Goal: Navigation & Orientation: Find specific page/section

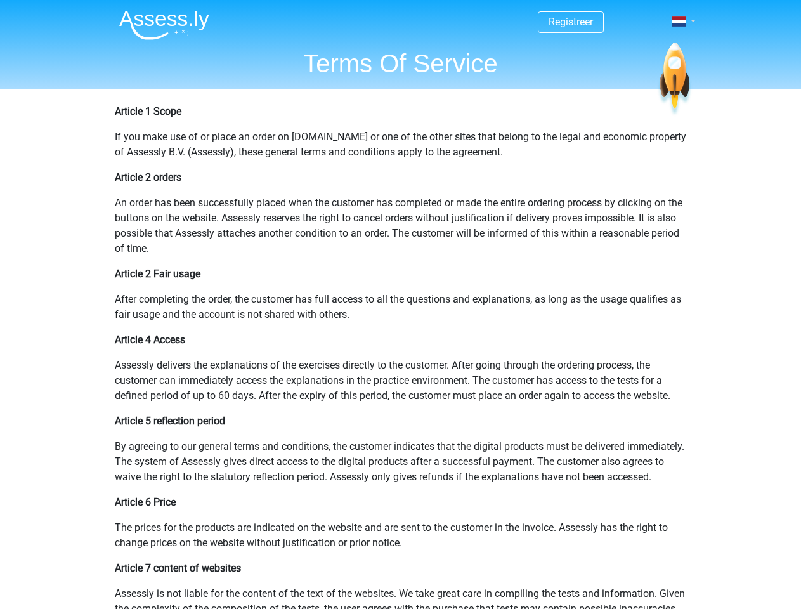
click at [680, 22] on span at bounding box center [678, 21] width 13 height 10
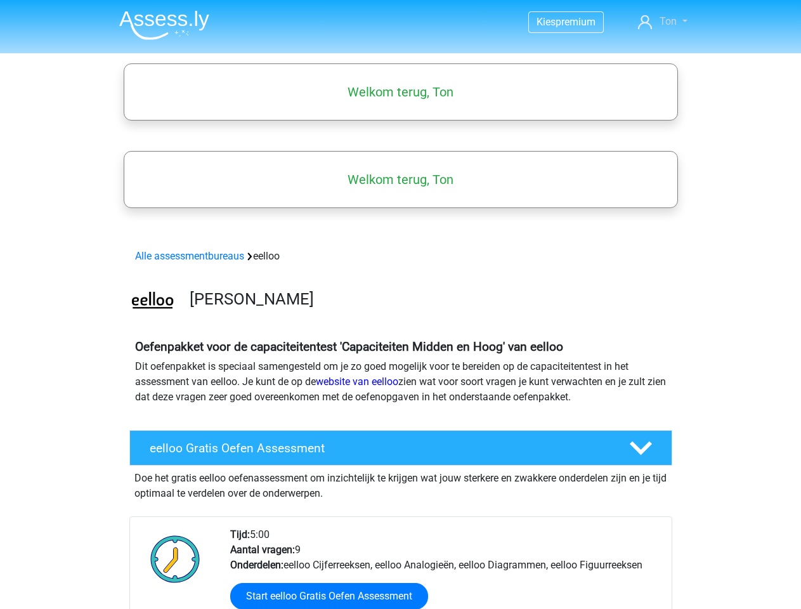
click at [663, 22] on span "Ton" at bounding box center [668, 21] width 17 height 12
